Goal: Transaction & Acquisition: Purchase product/service

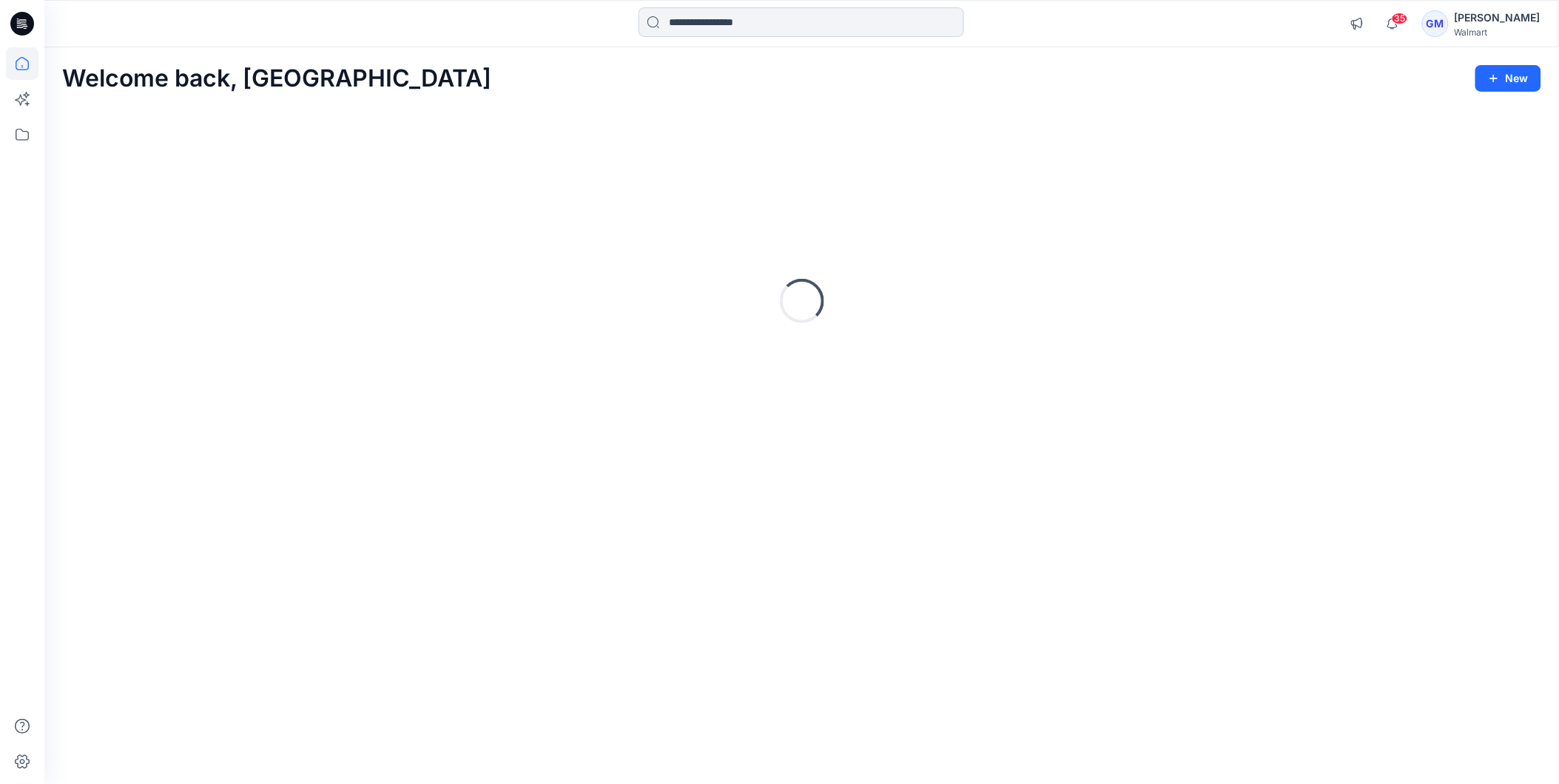
click at [684, 24] on input at bounding box center [801, 23] width 326 height 30
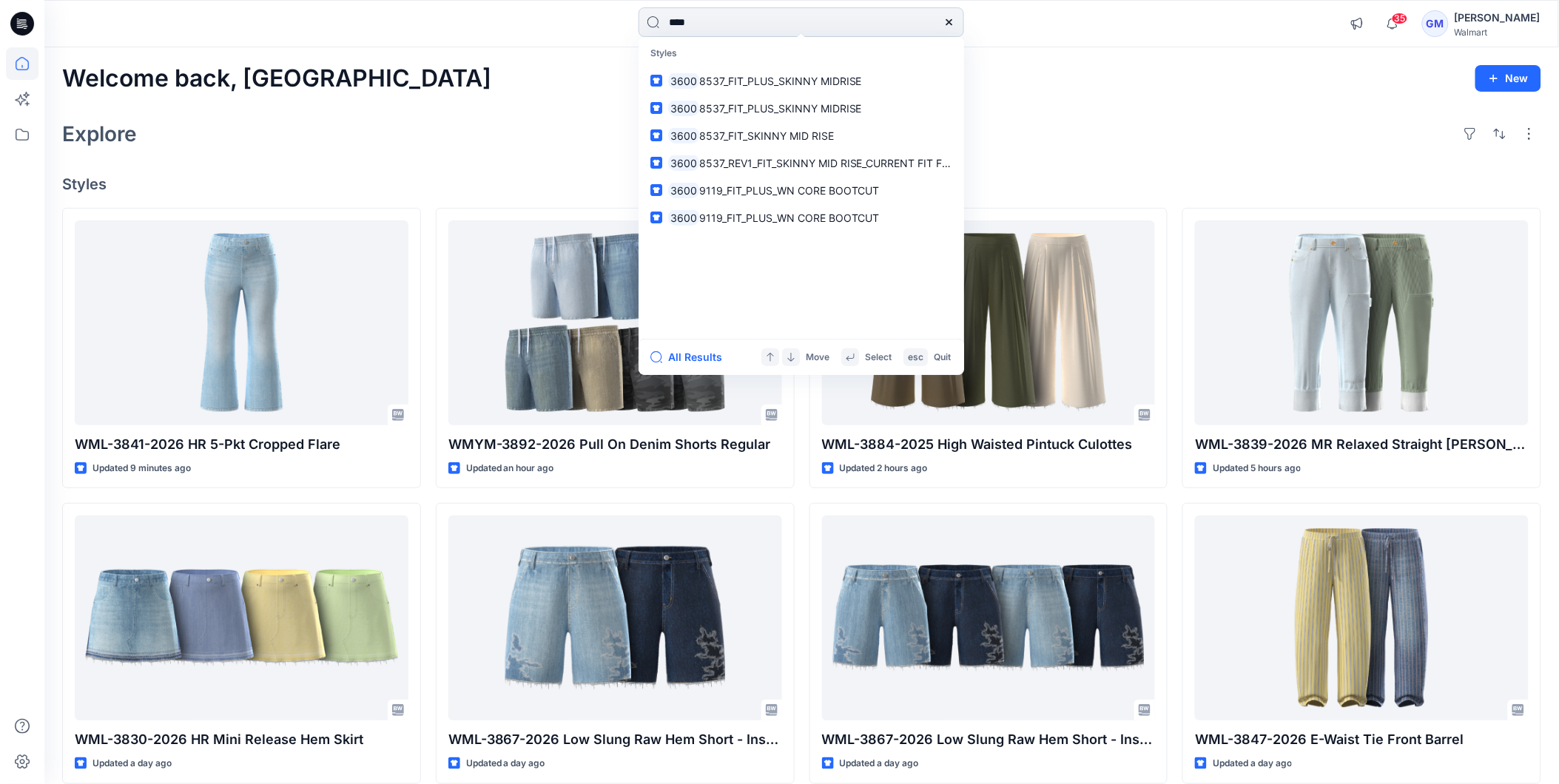
click at [700, 20] on input "****" at bounding box center [801, 23] width 326 height 30
type input "****"
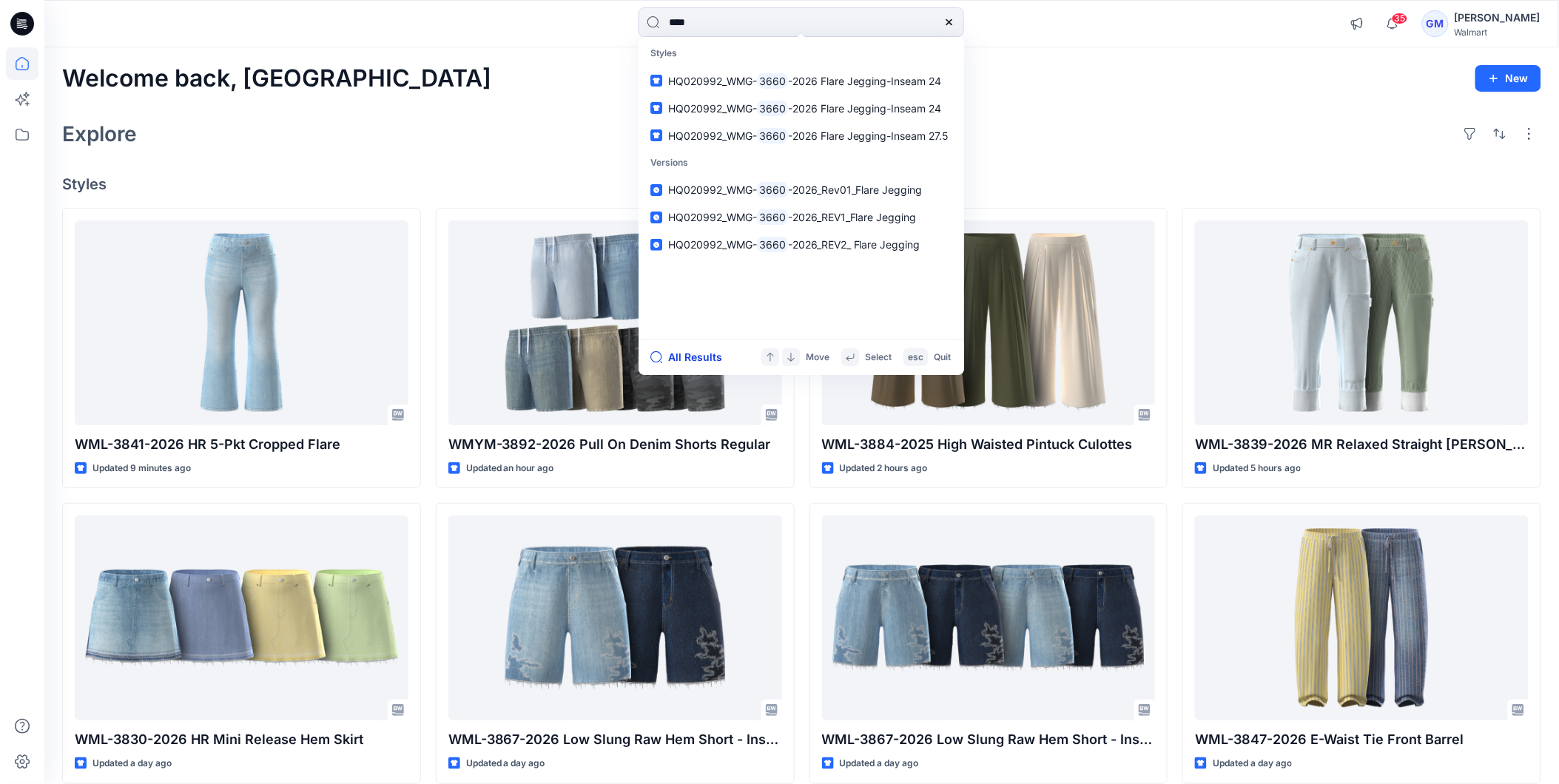
click at [681, 355] on button "All Results" at bounding box center [691, 357] width 82 height 18
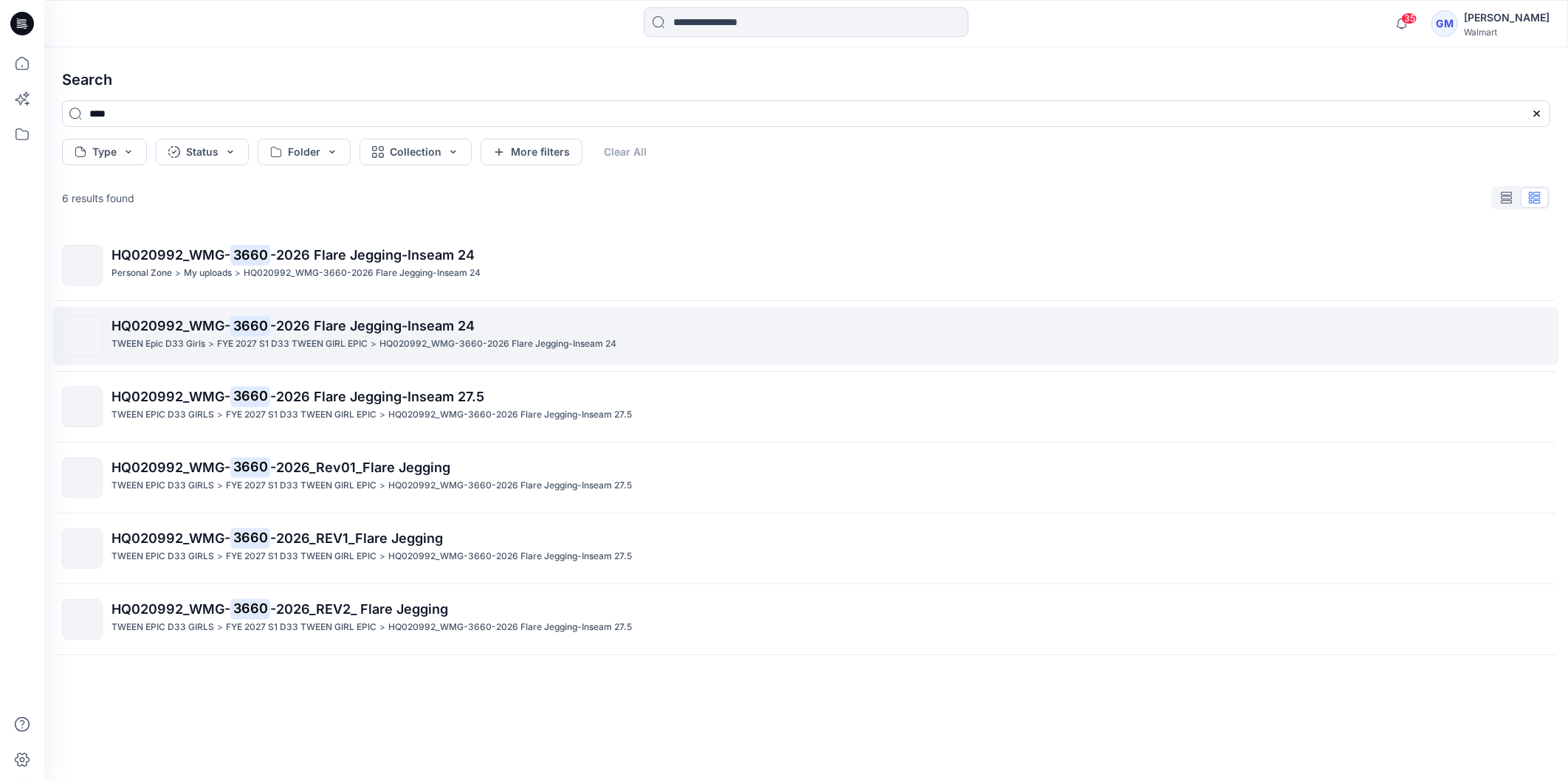
click at [260, 335] on mark "3660" at bounding box center [249, 325] width 40 height 21
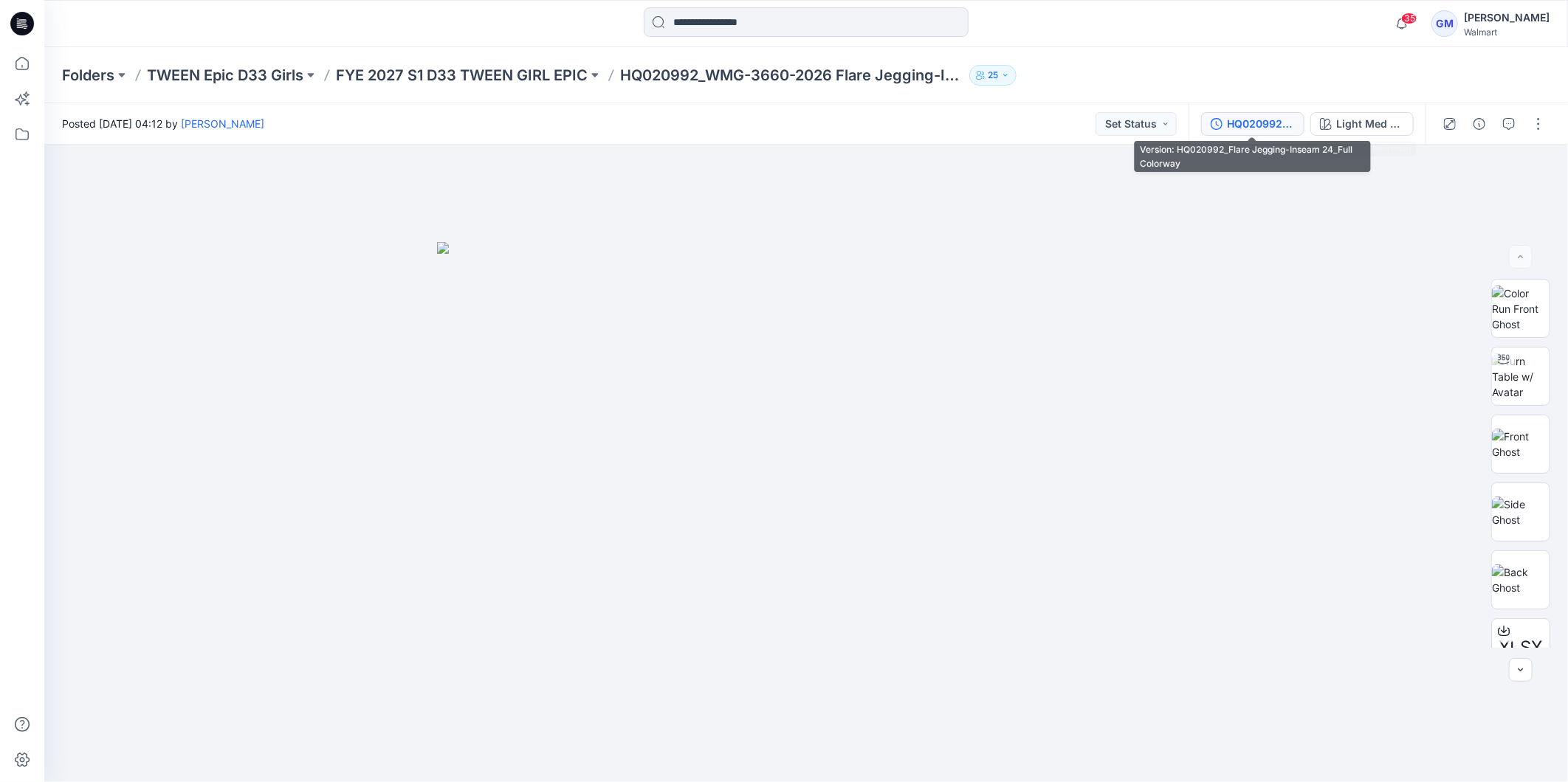
click at [1273, 123] on div "HQ020992_Flare Jegging-Inseam 24_Full Colorway" at bounding box center [1260, 123] width 68 height 16
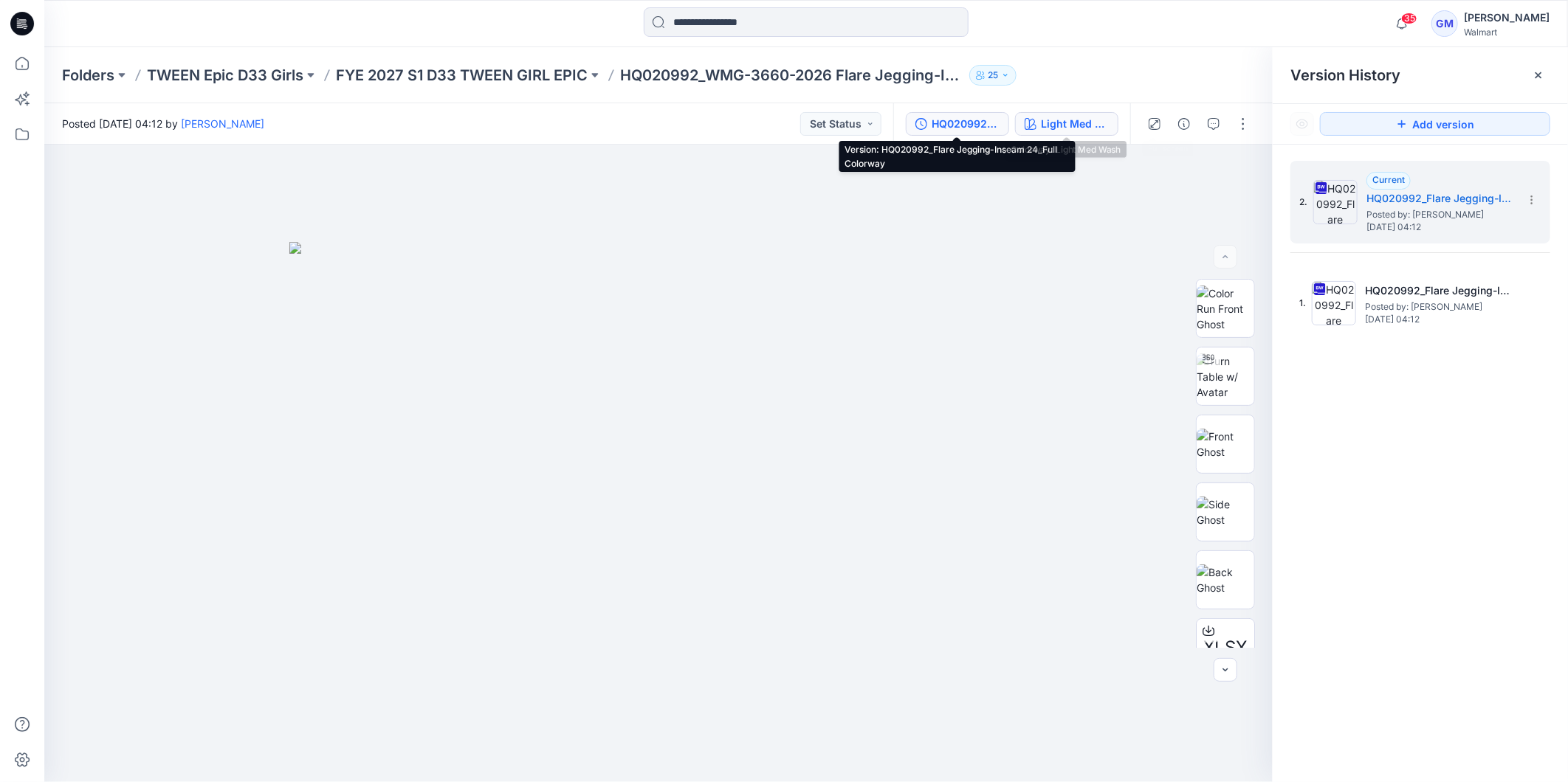
click at [1037, 127] on button "Light Med Wash" at bounding box center [1066, 123] width 103 height 23
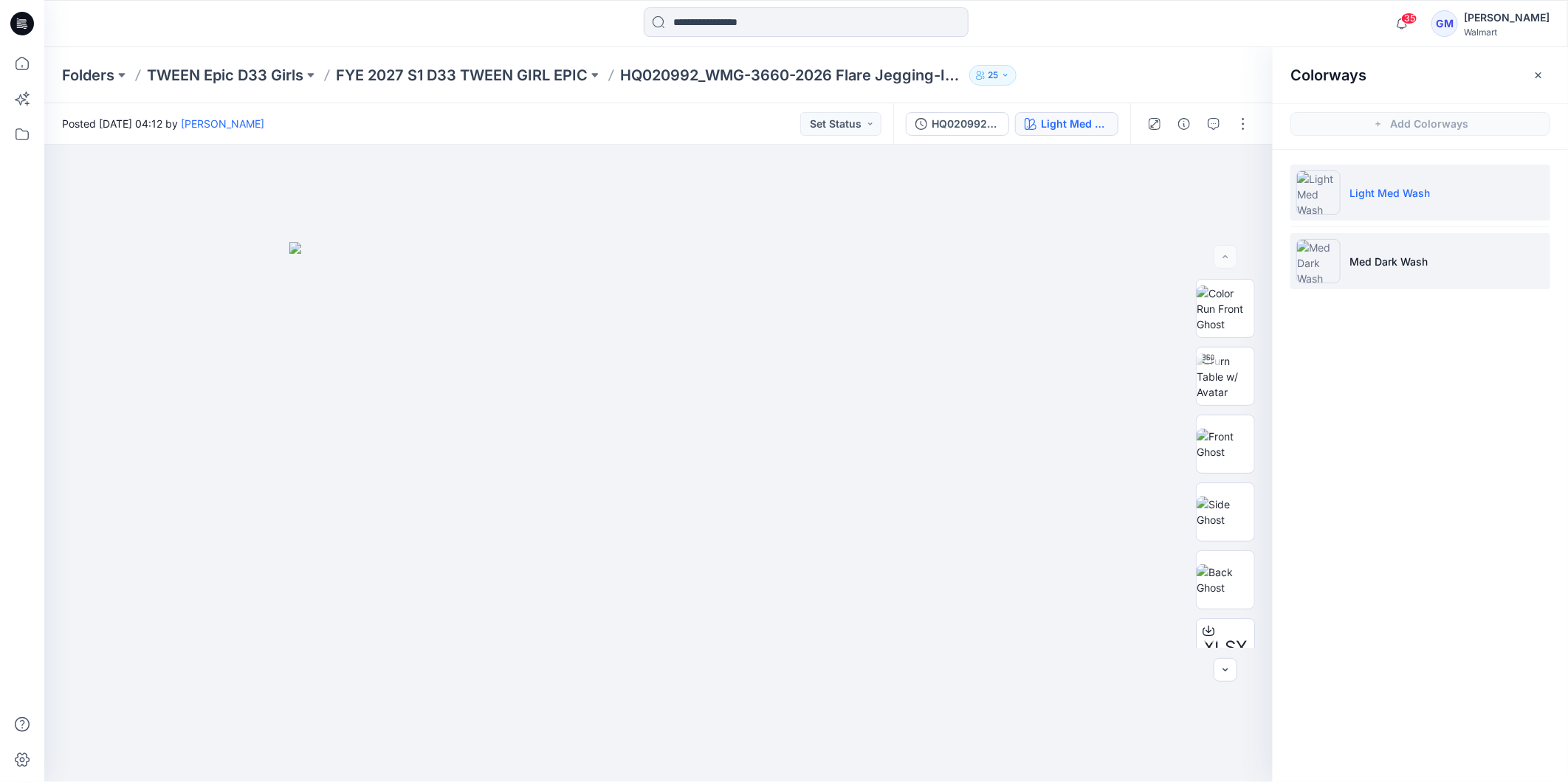
click at [1403, 242] on li "Med Dark Wash" at bounding box center [1420, 261] width 260 height 56
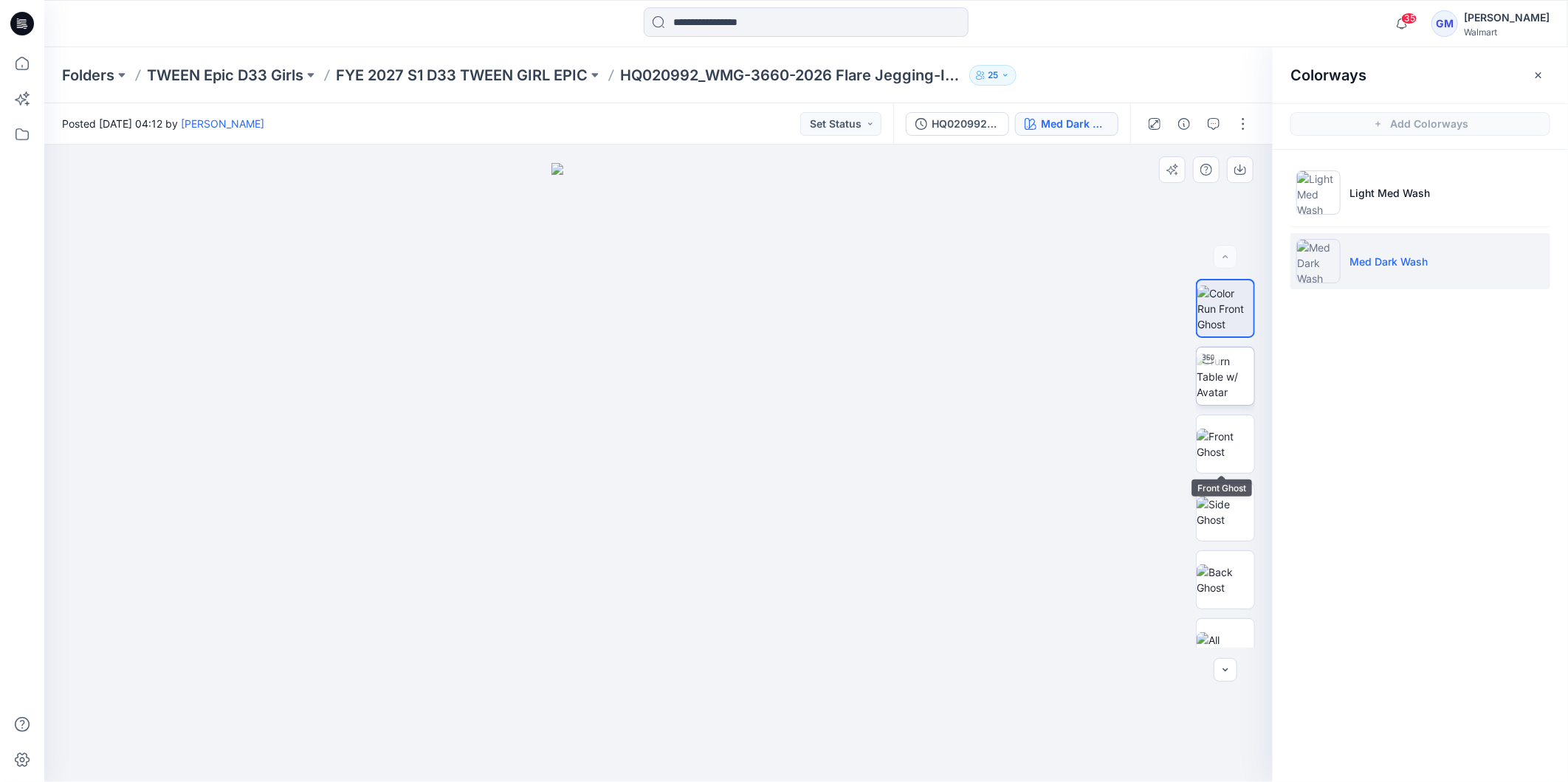
click at [1223, 375] on img at bounding box center [1225, 377] width 57 height 47
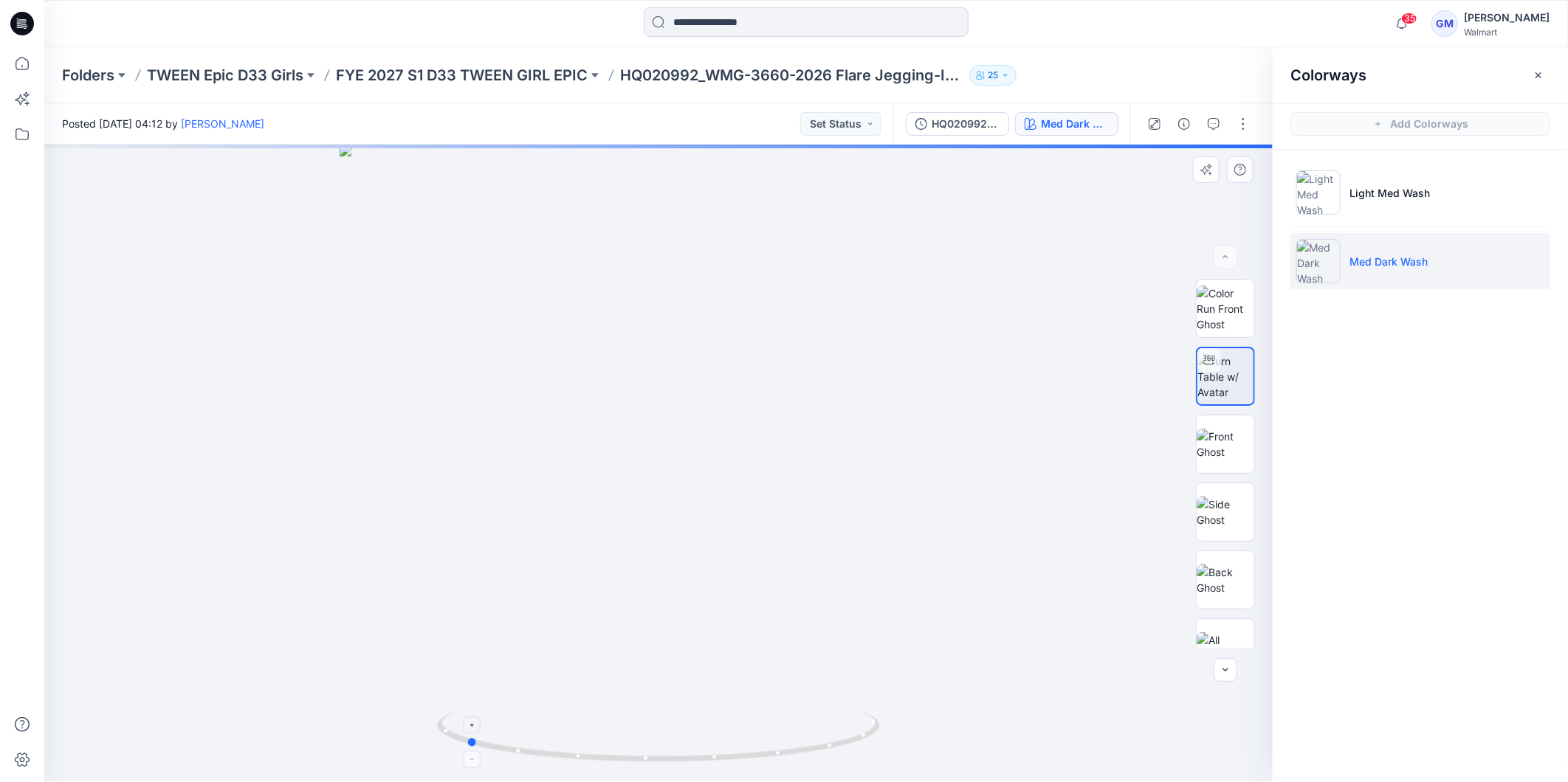
drag, startPoint x: 792, startPoint y: 755, endPoint x: 599, endPoint y: 736, distance: 193.9
click at [599, 736] on icon at bounding box center [660, 738] width 447 height 55
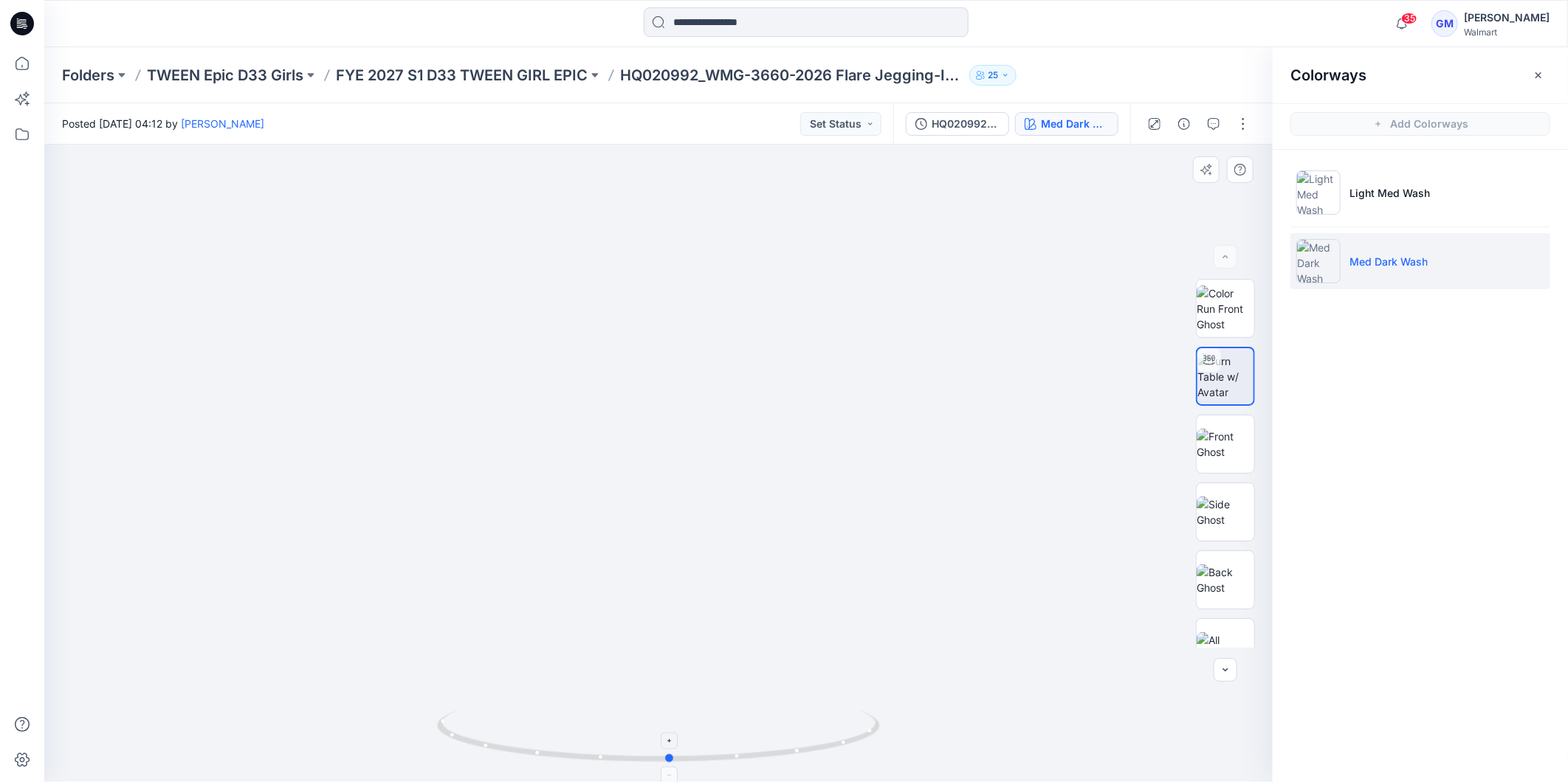
drag, startPoint x: 681, startPoint y: 761, endPoint x: 837, endPoint y: 703, distance: 166.4
click at [876, 721] on icon at bounding box center [660, 738] width 447 height 55
